Goal: Task Accomplishment & Management: Use online tool/utility

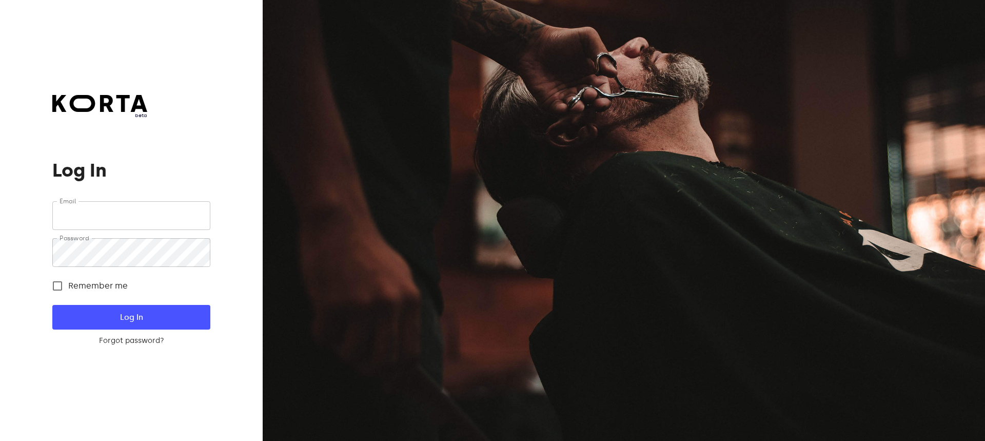
type input "[EMAIL_ADDRESS][DOMAIN_NAME]"
click at [190, 315] on span "Log In" at bounding box center [131, 316] width 125 height 13
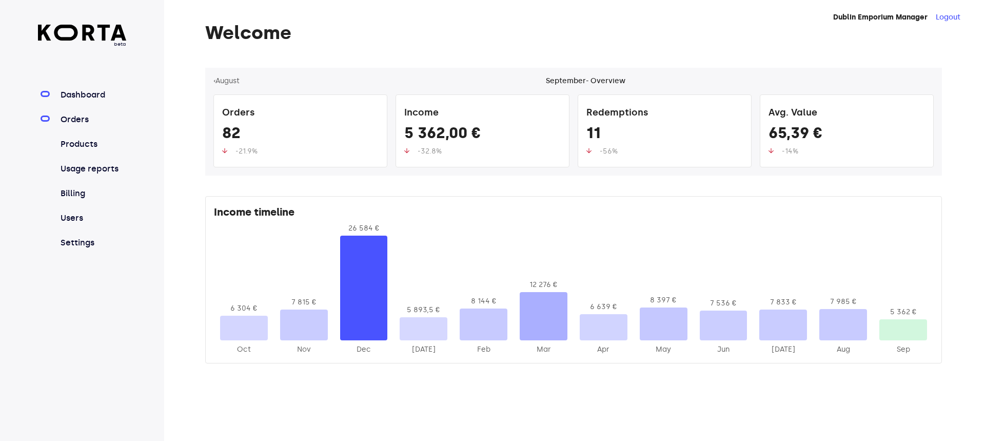
click at [78, 119] on link "Orders" at bounding box center [93, 119] width 68 height 12
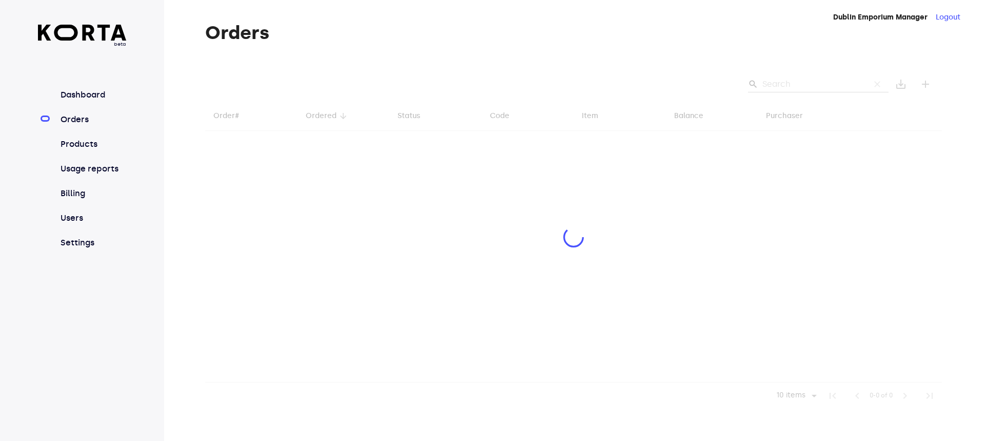
click at [775, 82] on div at bounding box center [573, 238] width 737 height 341
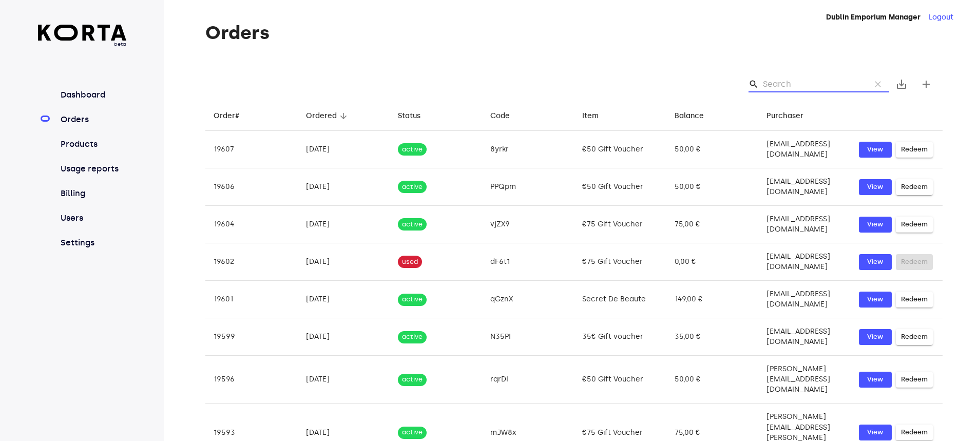
click at [777, 86] on input "Search" at bounding box center [813, 84] width 100 height 16
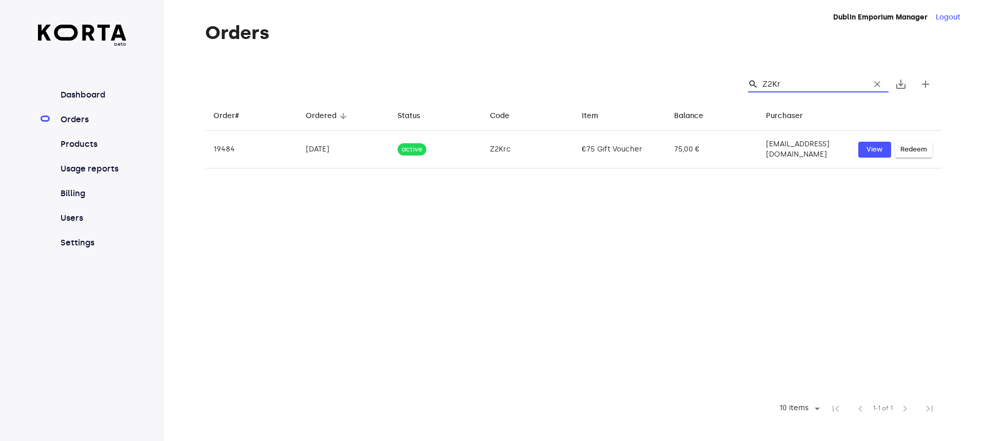
type input "Z2Krc"
drag, startPoint x: 791, startPoint y: 82, endPoint x: 737, endPoint y: 64, distance: 56.3
click at [761, 82] on div "search Z2Krc clear" at bounding box center [818, 84] width 141 height 16
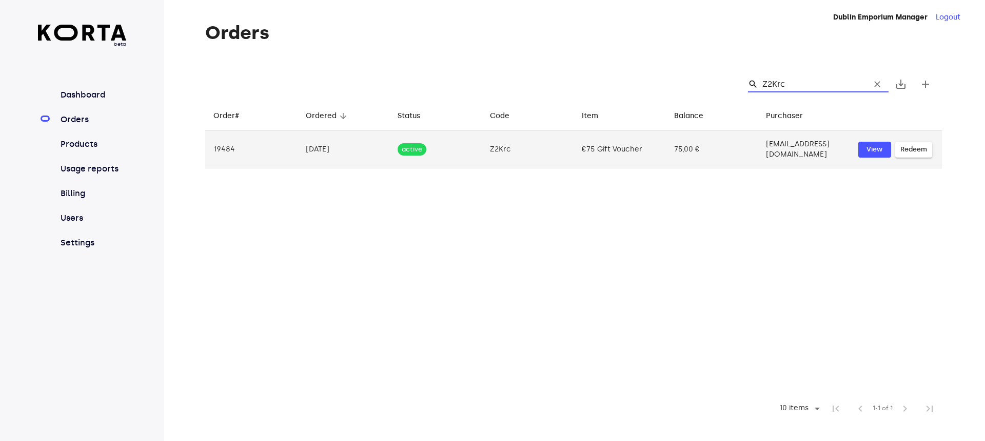
click at [915, 145] on span "Redeem" at bounding box center [914, 150] width 27 height 12
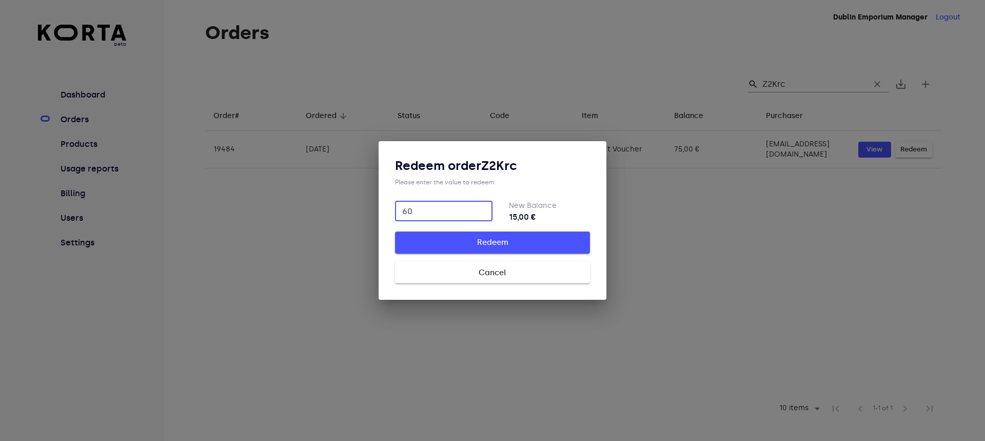
type input "60"
click at [498, 246] on span "Redeem" at bounding box center [493, 242] width 162 height 13
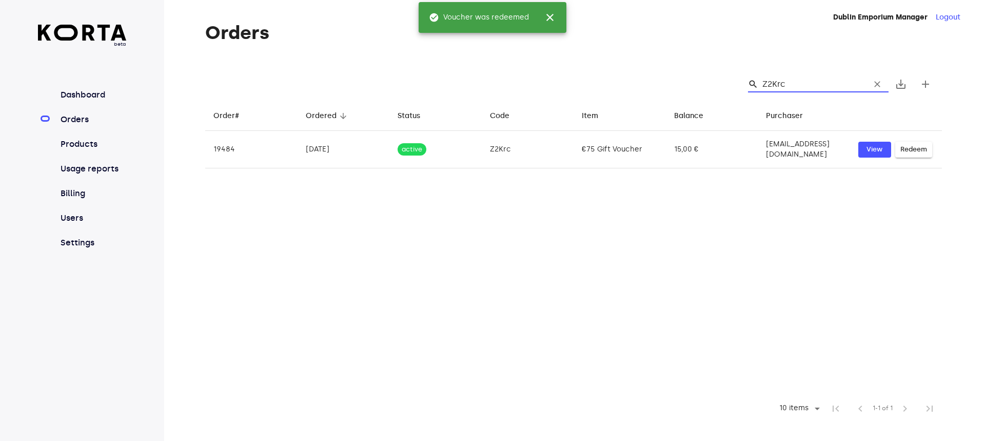
drag, startPoint x: 782, startPoint y: 83, endPoint x: 731, endPoint y: 93, distance: 51.3
click at [758, 89] on div "search Z2Krc clear" at bounding box center [818, 84] width 141 height 16
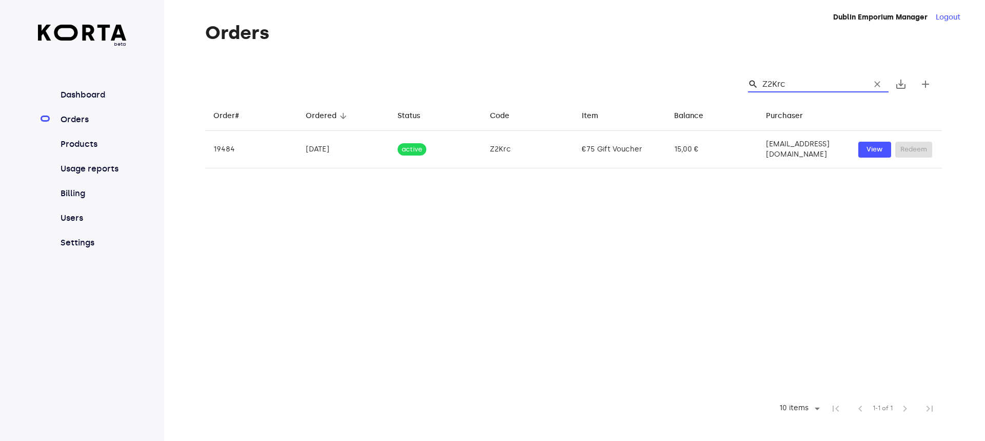
drag, startPoint x: 795, startPoint y: 83, endPoint x: 762, endPoint y: 79, distance: 33.7
click at [762, 79] on div "search Z2Krc clear" at bounding box center [818, 84] width 141 height 16
